Goal: Task Accomplishment & Management: Use online tool/utility

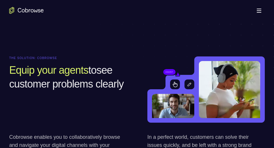
scroll to position [426, 0]
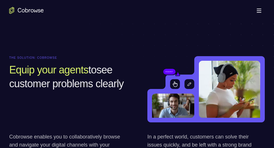
drag, startPoint x: 129, startPoint y: 55, endPoint x: 91, endPoint y: 25, distance: 48.8
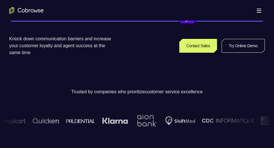
scroll to position [130, 0]
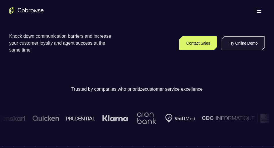
click at [231, 41] on link "Try Online Demo" at bounding box center [242, 43] width 43 height 14
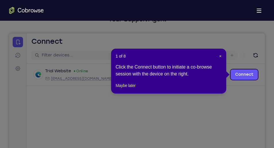
scroll to position [46, 0]
click at [130, 89] on button "Maybe later" at bounding box center [126, 85] width 20 height 7
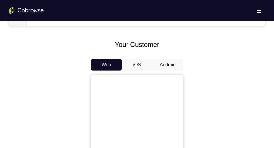
scroll to position [246, 0]
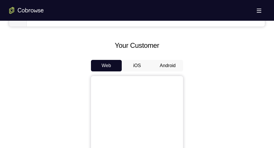
click at [166, 67] on button "Android" at bounding box center [167, 66] width 31 height 12
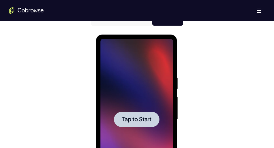
scroll to position [0, 0]
click at [139, 87] on div at bounding box center [136, 119] width 72 height 161
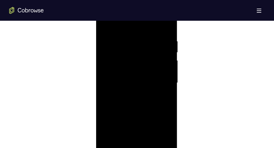
scroll to position [345, 0]
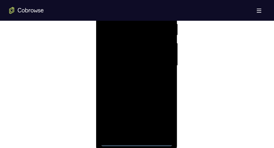
click at [137, 143] on div at bounding box center [136, 65] width 72 height 161
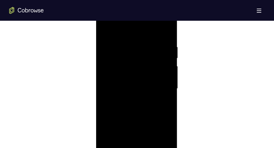
scroll to position [321, 0]
click at [160, 140] on div at bounding box center [136, 89] width 72 height 161
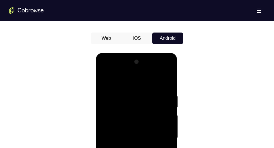
scroll to position [273, 0]
click at [106, 71] on div at bounding box center [136, 138] width 72 height 161
click at [159, 133] on div at bounding box center [136, 138] width 72 height 161
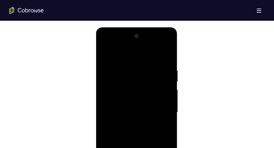
scroll to position [299, 0]
click at [129, 122] on div at bounding box center [136, 111] width 72 height 161
click at [127, 106] on div at bounding box center [136, 111] width 72 height 161
click at [126, 99] on div at bounding box center [136, 111] width 72 height 161
click at [127, 112] on div at bounding box center [136, 111] width 72 height 161
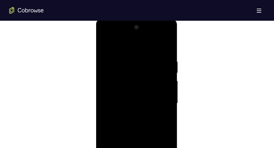
scroll to position [308, 0]
click at [127, 120] on div at bounding box center [136, 102] width 72 height 161
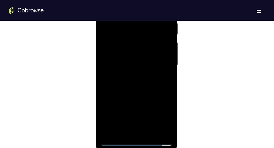
scroll to position [346, 0]
click at [135, 91] on div at bounding box center [136, 64] width 72 height 161
click at [167, 88] on div at bounding box center [136, 64] width 72 height 161
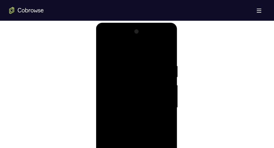
scroll to position [300, 0]
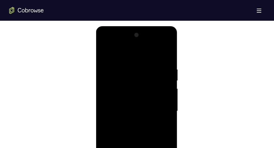
click at [129, 67] on div at bounding box center [136, 110] width 72 height 161
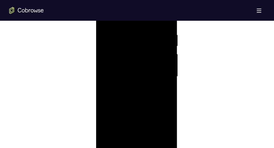
scroll to position [335, 0]
click at [162, 82] on div at bounding box center [136, 75] width 72 height 161
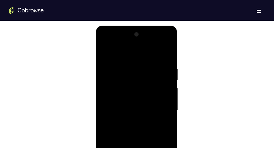
scroll to position [300, 0]
click at [156, 97] on div at bounding box center [136, 110] width 72 height 161
click at [163, 85] on div at bounding box center [136, 110] width 72 height 161
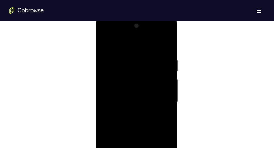
click at [164, 92] on div at bounding box center [136, 101] width 72 height 161
click at [164, 95] on div at bounding box center [136, 101] width 72 height 161
click at [165, 97] on div at bounding box center [136, 101] width 72 height 161
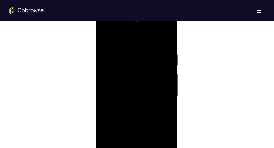
scroll to position [315, 0]
click at [165, 88] on div at bounding box center [136, 95] width 72 height 161
click at [160, 85] on div at bounding box center [136, 95] width 72 height 161
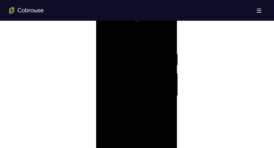
click at [160, 85] on div at bounding box center [136, 95] width 72 height 161
click at [160, 81] on div at bounding box center [136, 90] width 72 height 161
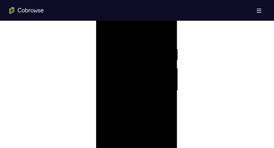
drag, startPoint x: 160, startPoint y: 100, endPoint x: 160, endPoint y: 81, distance: 19.0
click at [160, 81] on div at bounding box center [136, 90] width 72 height 161
click at [160, 81] on div at bounding box center [136, 73] width 72 height 161
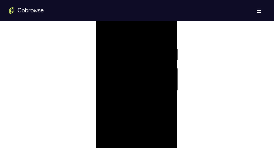
click at [160, 78] on div at bounding box center [136, 90] width 72 height 161
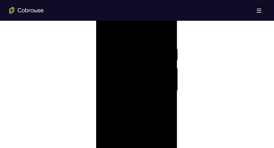
click at [160, 78] on div at bounding box center [136, 90] width 72 height 161
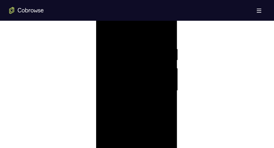
click at [160, 78] on div at bounding box center [136, 90] width 72 height 161
click at [163, 67] on div at bounding box center [136, 96] width 72 height 161
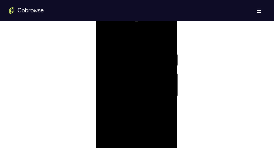
click at [163, 67] on div at bounding box center [136, 96] width 72 height 161
drag, startPoint x: 163, startPoint y: 90, endPoint x: 163, endPoint y: 67, distance: 23.0
click at [163, 67] on div at bounding box center [136, 96] width 72 height 161
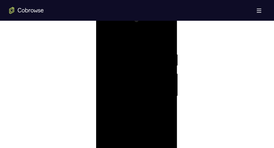
click at [163, 67] on div at bounding box center [136, 96] width 72 height 161
click at [160, 67] on div at bounding box center [136, 96] width 72 height 161
click at [165, 79] on div at bounding box center [136, 96] width 72 height 161
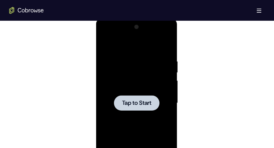
click at [148, 88] on div at bounding box center [136, 102] width 72 height 161
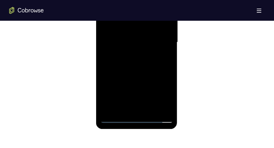
scroll to position [369, 0]
click at [135, 119] on div at bounding box center [136, 41] width 72 height 161
click at [160, 94] on div at bounding box center [136, 41] width 72 height 161
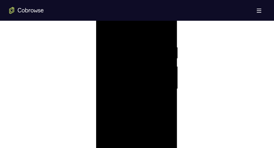
scroll to position [307, 0]
click at [103, 37] on div at bounding box center [136, 103] width 72 height 161
click at [159, 101] on div at bounding box center [136, 103] width 72 height 161
click at [128, 113] on div at bounding box center [136, 103] width 72 height 161
click at [127, 99] on div at bounding box center [136, 103] width 72 height 161
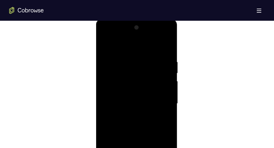
click at [128, 91] on div at bounding box center [136, 103] width 72 height 161
click at [130, 101] on div at bounding box center [136, 103] width 72 height 161
click at [130, 115] on div at bounding box center [136, 92] width 72 height 161
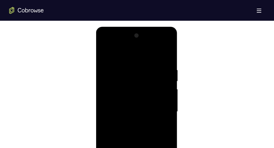
scroll to position [299, 0]
click at [166, 59] on div at bounding box center [136, 112] width 72 height 161
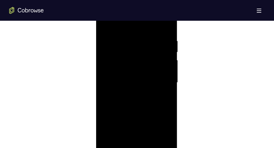
scroll to position [342, 0]
click at [153, 94] on div at bounding box center [136, 68] width 72 height 161
drag, startPoint x: 153, startPoint y: 50, endPoint x: 153, endPoint y: 94, distance: 43.7
click at [153, 94] on div at bounding box center [136, 68] width 72 height 161
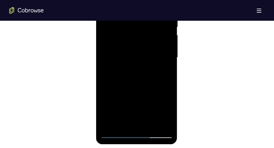
scroll to position [354, 0]
click at [170, 117] on div at bounding box center [136, 56] width 72 height 161
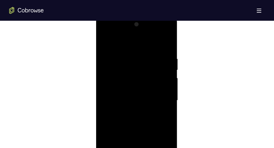
scroll to position [310, 0]
drag, startPoint x: 154, startPoint y: 100, endPoint x: 163, endPoint y: 37, distance: 63.4
click at [163, 37] on div at bounding box center [136, 100] width 72 height 161
drag, startPoint x: 149, startPoint y: 108, endPoint x: 154, endPoint y: 35, distance: 72.9
click at [154, 35] on div at bounding box center [136, 100] width 72 height 161
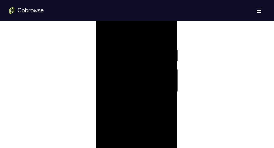
scroll to position [320, 0]
drag, startPoint x: 145, startPoint y: 123, endPoint x: 146, endPoint y: 92, distance: 31.4
click at [146, 92] on div at bounding box center [136, 91] width 72 height 161
click at [169, 71] on div at bounding box center [136, 91] width 72 height 161
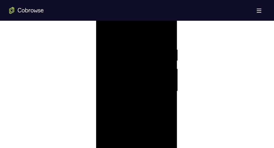
click at [169, 71] on div at bounding box center [136, 91] width 72 height 161
drag, startPoint x: 145, startPoint y: 111, endPoint x: 158, endPoint y: 24, distance: 87.7
click at [158, 24] on div at bounding box center [136, 91] width 72 height 161
drag, startPoint x: 144, startPoint y: 118, endPoint x: 150, endPoint y: 54, distance: 64.7
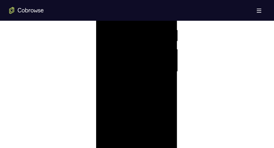
click at [150, 54] on div at bounding box center [136, 71] width 72 height 161
drag, startPoint x: 139, startPoint y: 108, endPoint x: 146, endPoint y: 40, distance: 68.5
click at [146, 40] on div at bounding box center [136, 71] width 72 height 161
drag, startPoint x: 138, startPoint y: 121, endPoint x: 151, endPoint y: 41, distance: 81.6
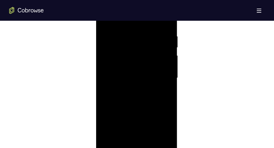
click at [151, 41] on div at bounding box center [136, 77] width 72 height 161
drag, startPoint x: 144, startPoint y: 121, endPoint x: 158, endPoint y: 18, distance: 103.7
click at [158, 18] on div at bounding box center [136, 77] width 72 height 161
drag, startPoint x: 147, startPoint y: 123, endPoint x: 151, endPoint y: 59, distance: 64.3
click at [151, 59] on div at bounding box center [136, 77] width 72 height 161
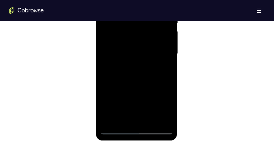
scroll to position [349, 0]
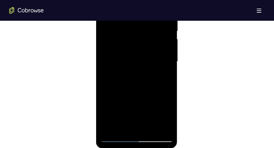
click at [169, 56] on div at bounding box center [136, 61] width 72 height 161
drag, startPoint x: 134, startPoint y: 113, endPoint x: 149, endPoint y: 38, distance: 76.5
click at [149, 38] on div at bounding box center [136, 61] width 72 height 161
drag, startPoint x: 139, startPoint y: 104, endPoint x: 149, endPoint y: 21, distance: 82.8
click at [149, 21] on div at bounding box center [136, 61] width 72 height 161
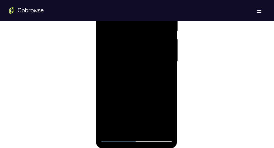
drag, startPoint x: 144, startPoint y: 93, endPoint x: 139, endPoint y: 140, distance: 46.8
click at [139, 140] on div at bounding box center [136, 61] width 72 height 161
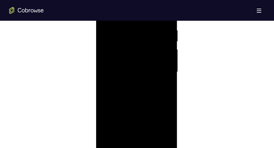
scroll to position [340, 0]
drag, startPoint x: 140, startPoint y: 111, endPoint x: 146, endPoint y: 34, distance: 77.0
click at [146, 34] on div at bounding box center [136, 70] width 72 height 161
drag, startPoint x: 143, startPoint y: 110, endPoint x: 153, endPoint y: 28, distance: 83.5
click at [153, 28] on div at bounding box center [136, 70] width 72 height 161
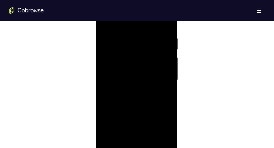
scroll to position [330, 0]
drag, startPoint x: 145, startPoint y: 119, endPoint x: 150, endPoint y: 34, distance: 85.6
click at [150, 34] on div at bounding box center [136, 80] width 72 height 161
drag, startPoint x: 142, startPoint y: 104, endPoint x: 150, endPoint y: 7, distance: 98.1
click at [150, 7] on div at bounding box center [136, 80] width 72 height 161
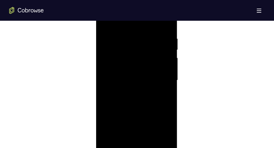
click at [139, 104] on div at bounding box center [136, 80] width 72 height 161
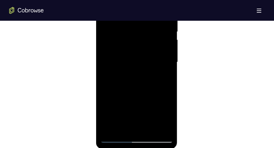
scroll to position [349, 0]
drag, startPoint x: 138, startPoint y: 112, endPoint x: 141, endPoint y: 43, distance: 68.5
click at [141, 43] on div at bounding box center [136, 61] width 72 height 161
drag, startPoint x: 139, startPoint y: 99, endPoint x: 148, endPoint y: 18, distance: 80.7
click at [148, 18] on div at bounding box center [136, 61] width 72 height 161
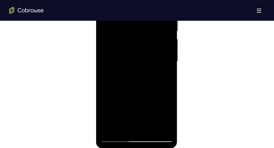
drag, startPoint x: 145, startPoint y: 97, endPoint x: 148, endPoint y: 31, distance: 66.8
click at [148, 31] on div at bounding box center [136, 61] width 72 height 161
drag, startPoint x: 144, startPoint y: 101, endPoint x: 149, endPoint y: 28, distance: 73.3
click at [149, 28] on div at bounding box center [136, 61] width 72 height 161
drag, startPoint x: 143, startPoint y: 118, endPoint x: 144, endPoint y: 47, distance: 70.8
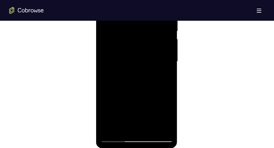
click at [144, 47] on div at bounding box center [136, 61] width 72 height 161
drag, startPoint x: 143, startPoint y: 109, endPoint x: 148, endPoint y: 45, distance: 64.1
click at [148, 45] on div at bounding box center [136, 61] width 72 height 161
drag, startPoint x: 146, startPoint y: 107, endPoint x: 147, endPoint y: 37, distance: 70.2
click at [147, 37] on div at bounding box center [136, 61] width 72 height 161
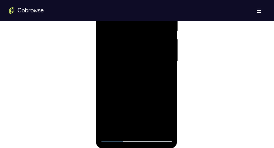
drag, startPoint x: 145, startPoint y: 112, endPoint x: 148, endPoint y: 35, distance: 77.2
click at [148, 35] on div at bounding box center [136, 61] width 72 height 161
drag, startPoint x: 137, startPoint y: 108, endPoint x: 141, endPoint y: 46, distance: 62.5
click at [141, 46] on div at bounding box center [136, 61] width 72 height 161
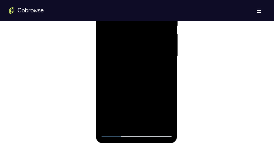
click at [110, 125] on div at bounding box center [136, 56] width 72 height 161
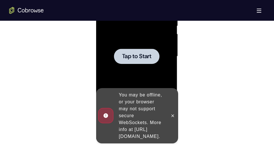
click at [149, 58] on span "Tap to Start" at bounding box center [136, 56] width 29 height 6
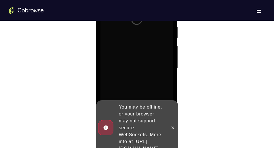
scroll to position [343, 0]
click at [173, 126] on icon at bounding box center [172, 127] width 3 height 3
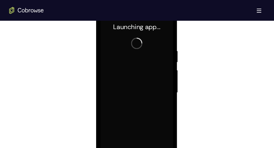
scroll to position [317, 0]
